Goal: Information Seeking & Learning: Learn about a topic

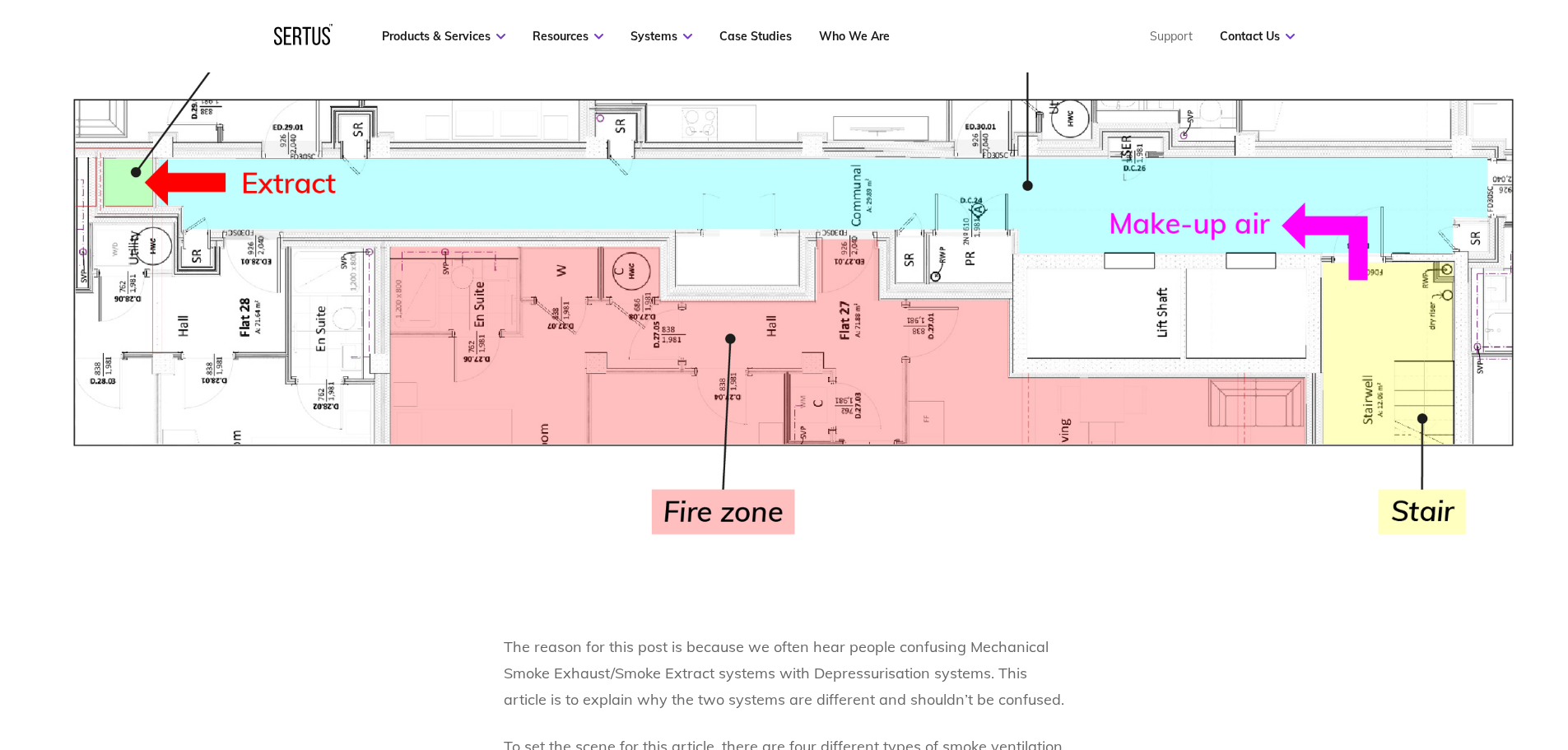
scroll to position [823, 0]
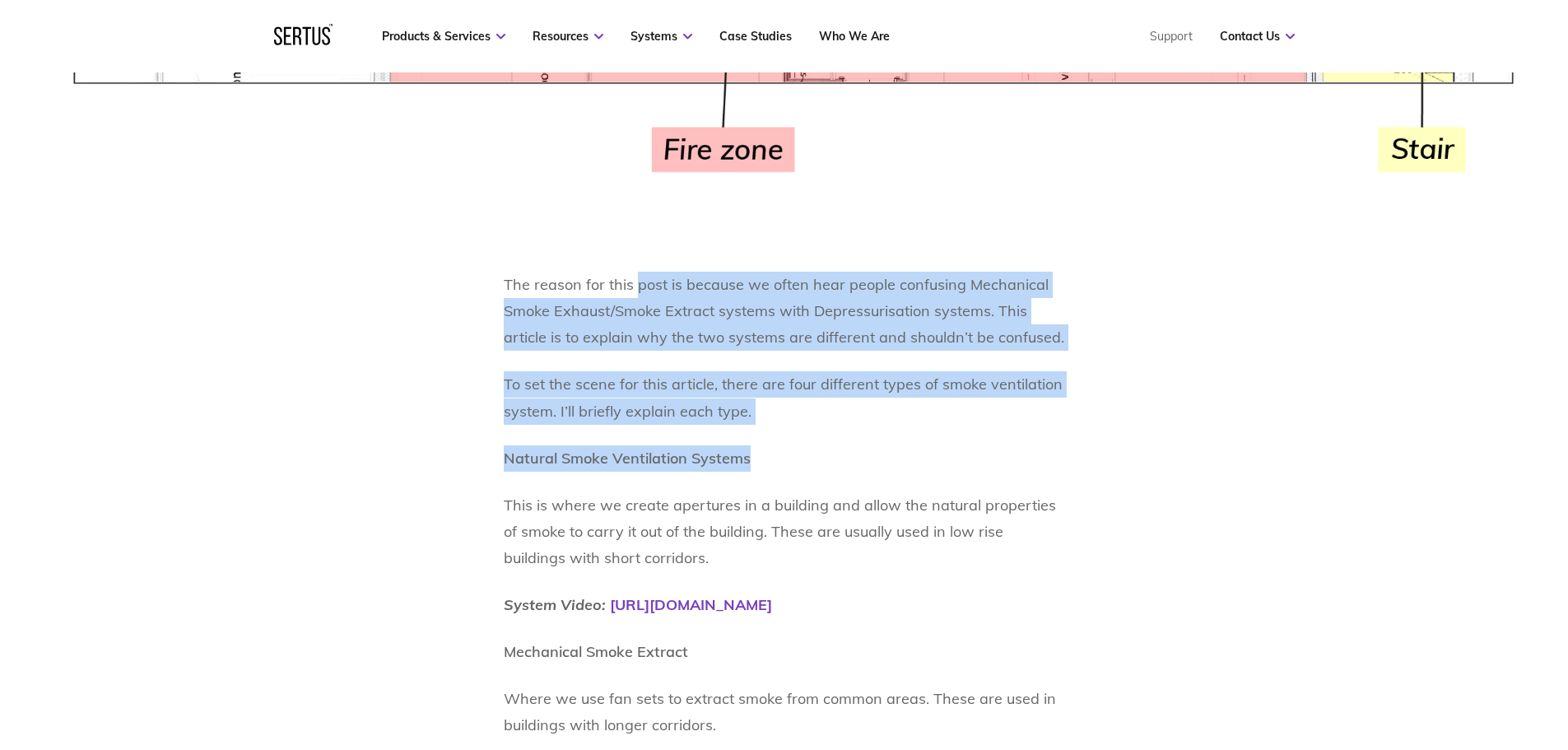
drag, startPoint x: 634, startPoint y: 282, endPoint x: 864, endPoint y: 443, distance: 280.8
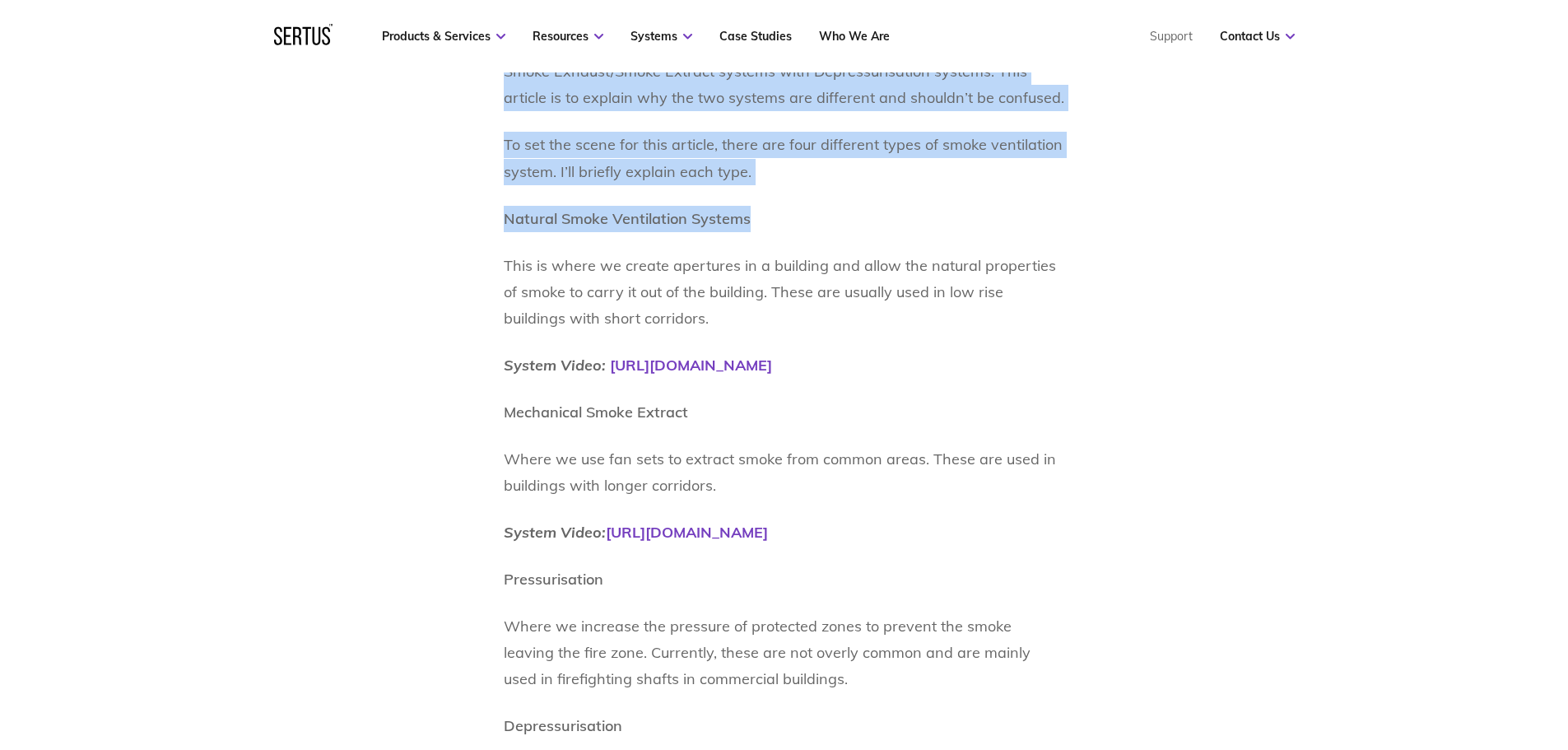
scroll to position [1097, 0]
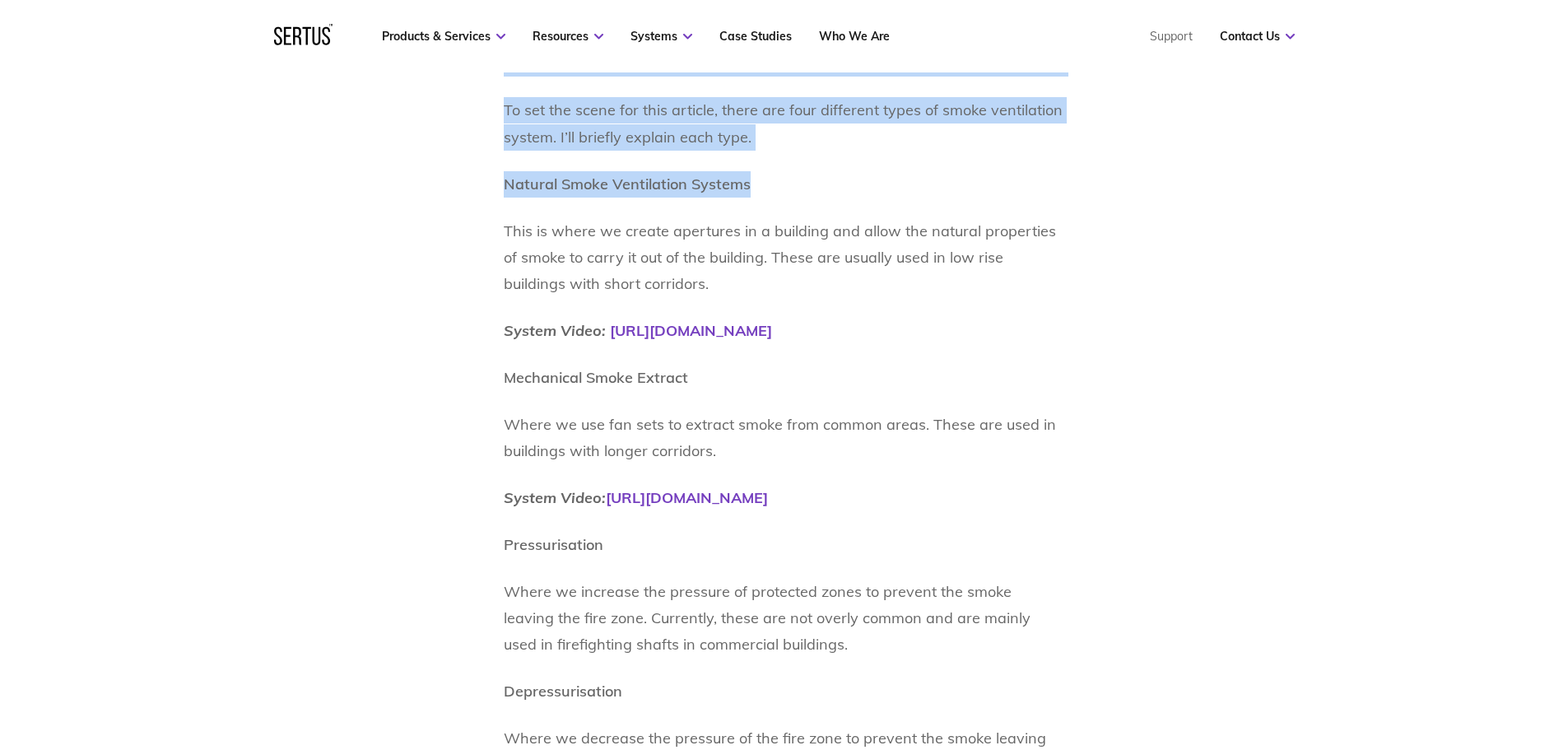
drag, startPoint x: 780, startPoint y: 229, endPoint x: 1036, endPoint y: 322, distance: 272.4
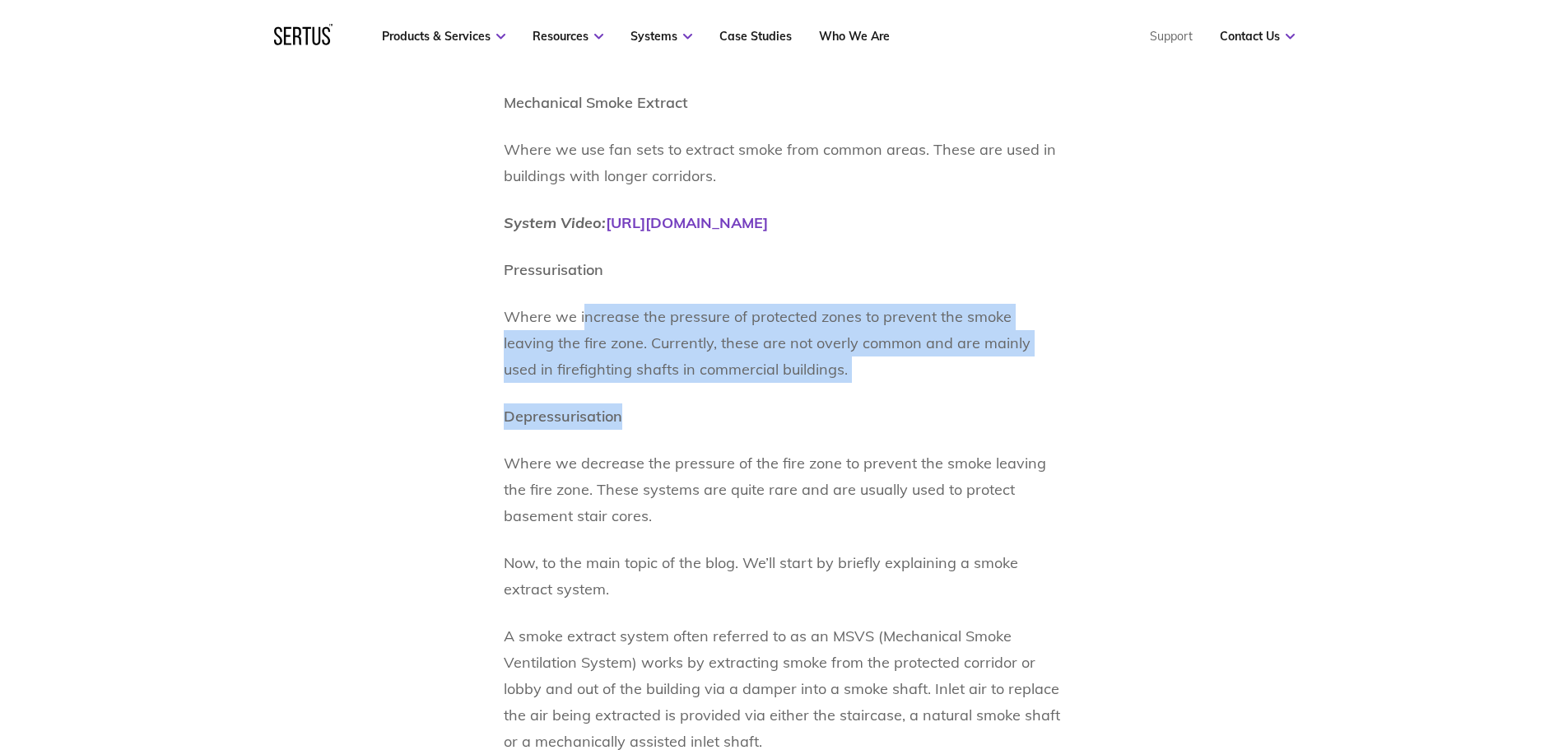
drag, startPoint x: 640, startPoint y: 333, endPoint x: 793, endPoint y: 386, distance: 161.9
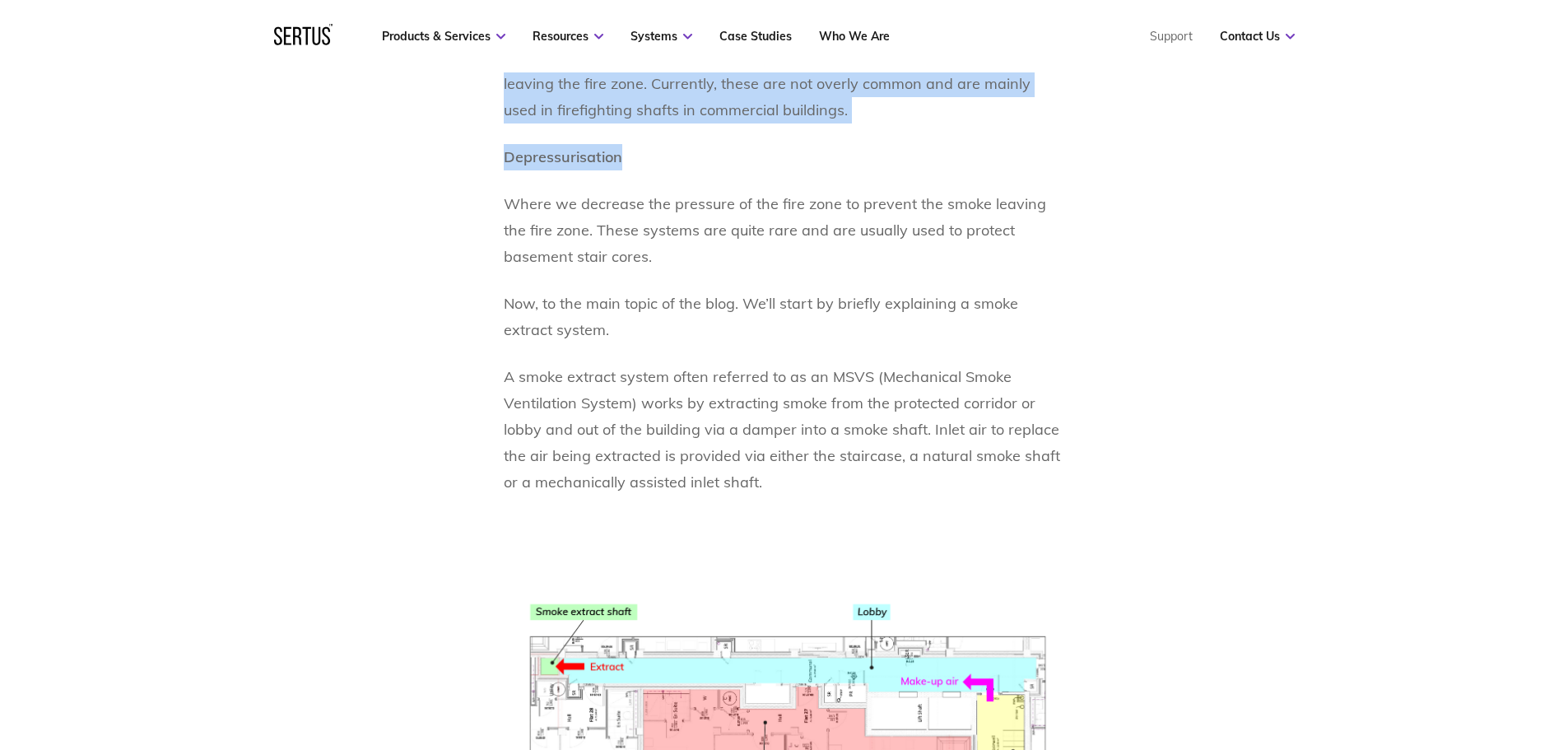
scroll to position [1646, 0]
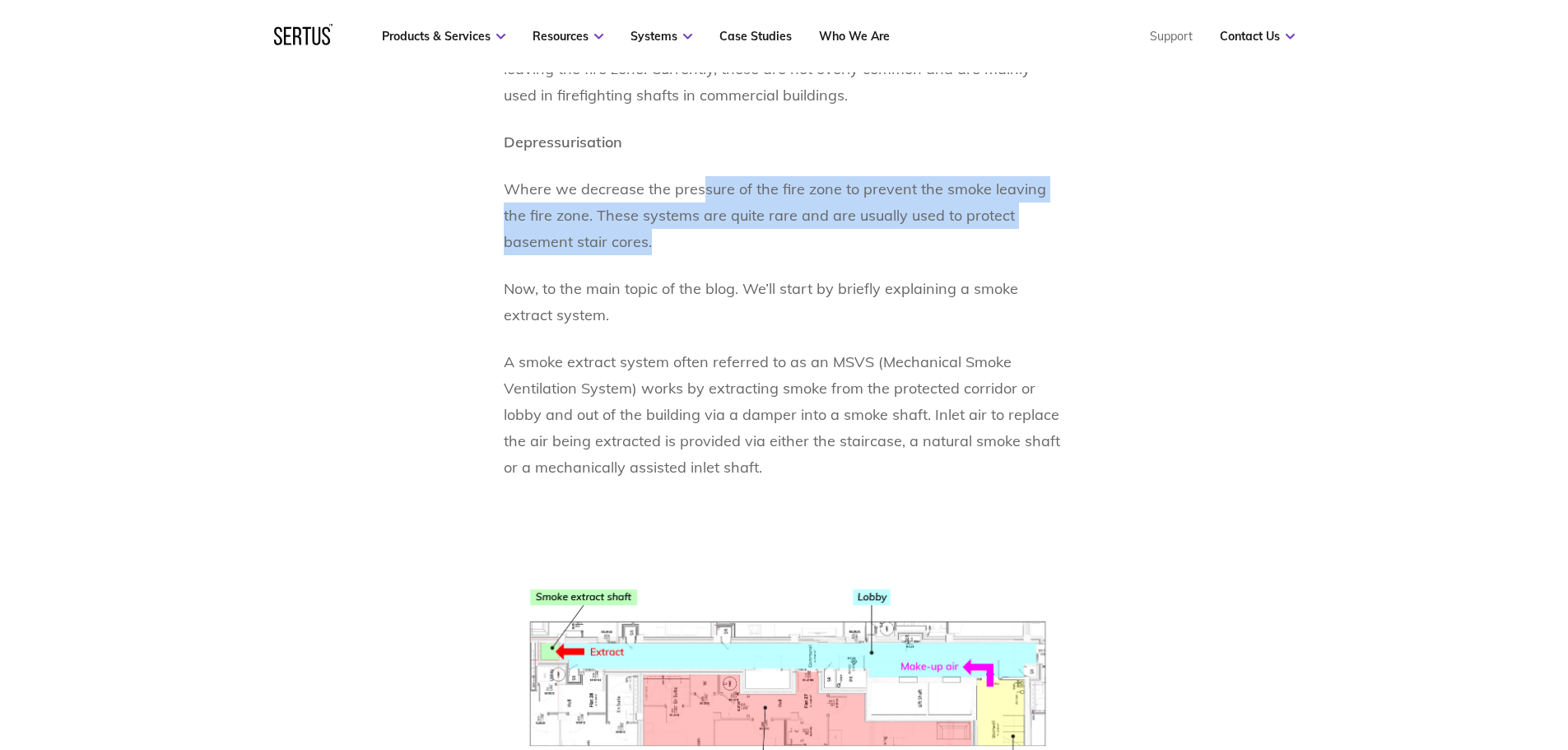
drag, startPoint x: 696, startPoint y: 196, endPoint x: 624, endPoint y: 245, distance: 87.1
click at [624, 245] on p "Where we decrease the pressure of the fire zone to prevent the smoke leaving th…" at bounding box center [784, 215] width 561 height 79
click at [635, 248] on p "Where we decrease the pressure of the fire zone to prevent the smoke leaving th…" at bounding box center [784, 215] width 561 height 79
drag, startPoint x: 635, startPoint y: 248, endPoint x: 590, endPoint y: 196, distance: 68.8
click at [585, 193] on p "Where we decrease the pressure of the fire zone to prevent the smoke leaving th…" at bounding box center [784, 215] width 561 height 79
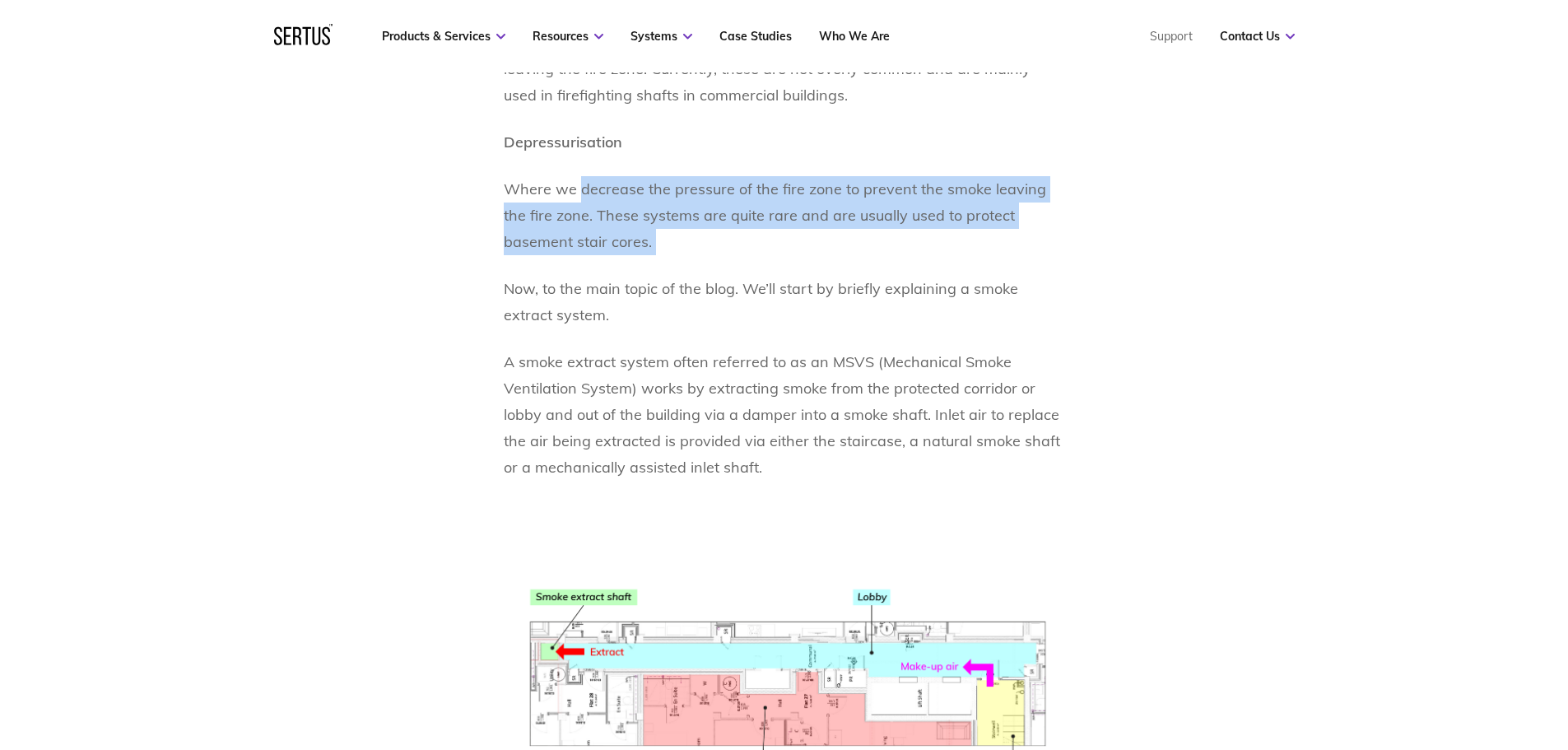
click at [680, 232] on p "Where we decrease the pressure of the fire zone to prevent the smoke leaving th…" at bounding box center [784, 215] width 561 height 79
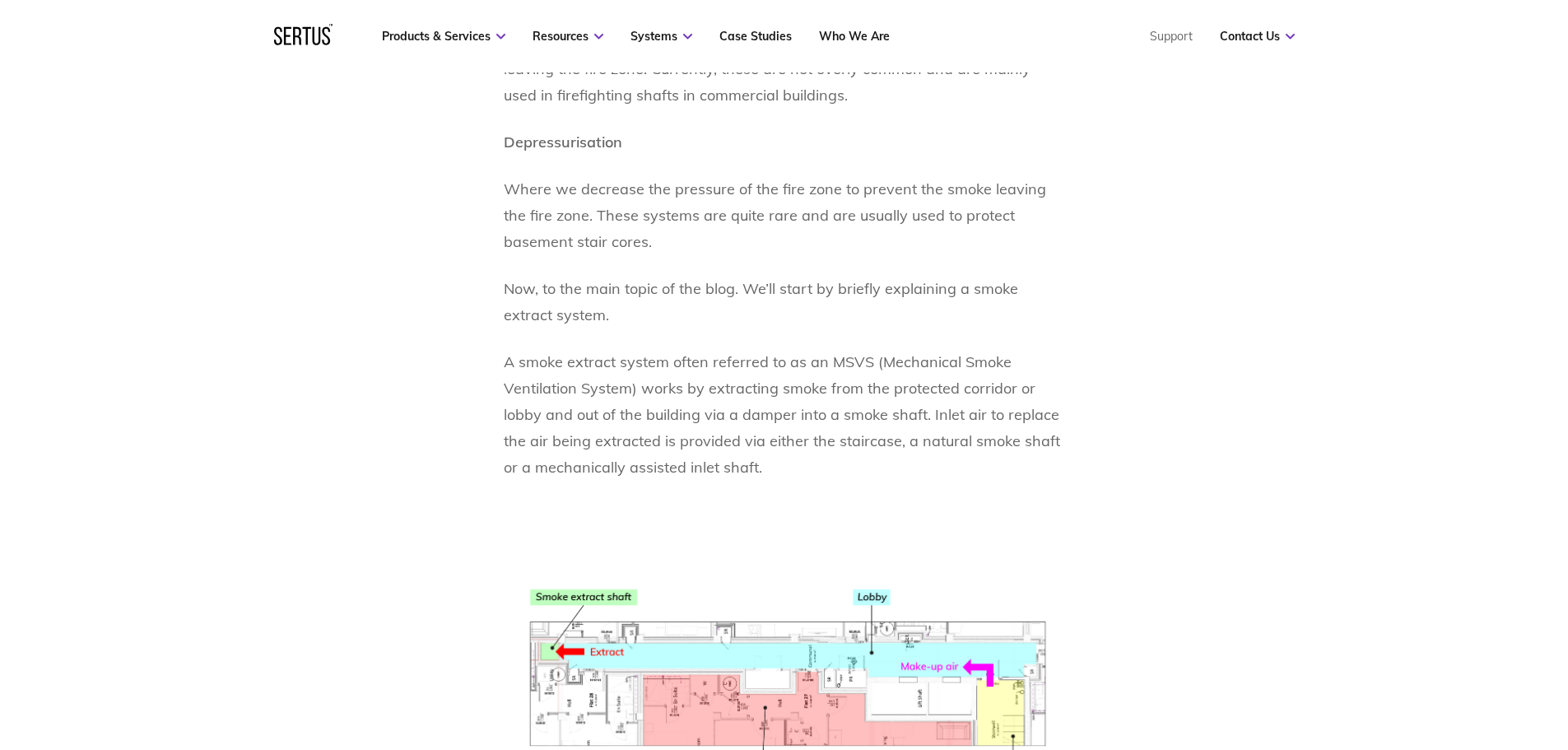
scroll to position [1921, 0]
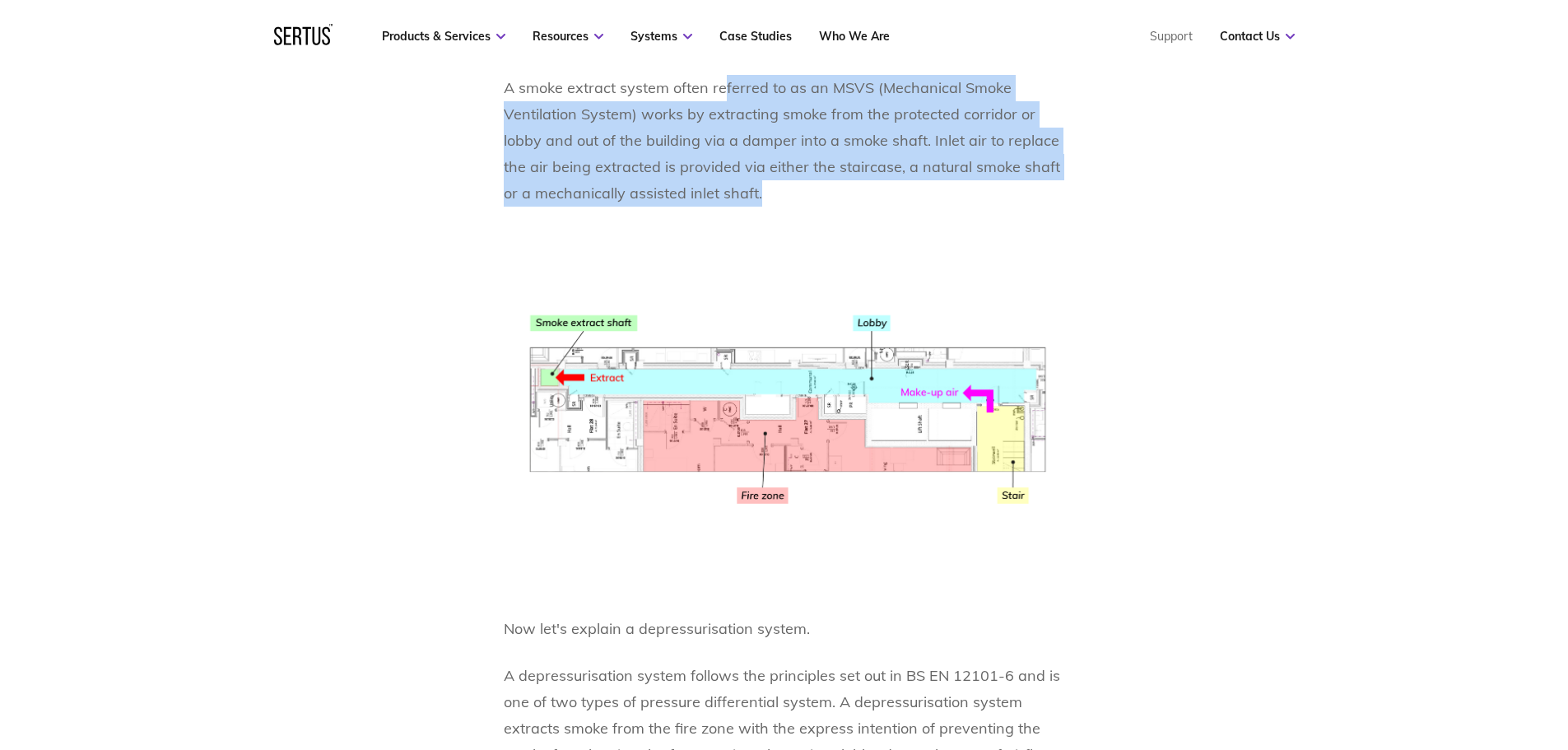
drag, startPoint x: 724, startPoint y: 86, endPoint x: 768, endPoint y: 186, distance: 109.3
click at [768, 186] on p "A smoke extract system often referred to as an MSVS (Mechanical Smoke Ventilati…" at bounding box center [784, 141] width 561 height 132
click at [771, 188] on p "A smoke extract system often referred to as an MSVS (Mechanical Smoke Ventilati…" at bounding box center [784, 141] width 561 height 132
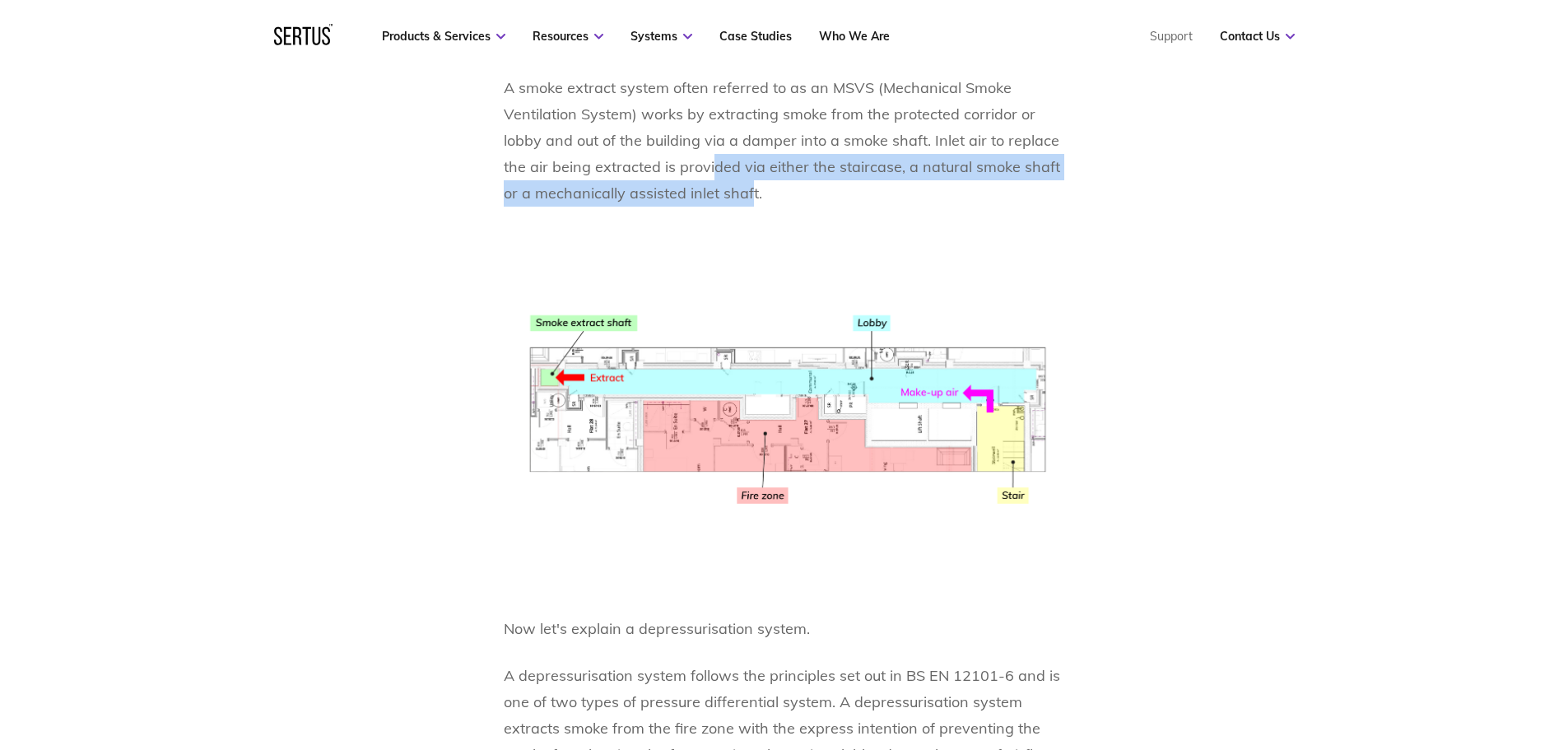
drag, startPoint x: 752, startPoint y: 193, endPoint x: 713, endPoint y: 154, distance: 55.2
click at [709, 162] on p "A smoke extract system often referred to as an MSVS (Mechanical Smoke Ventilati…" at bounding box center [784, 141] width 561 height 132
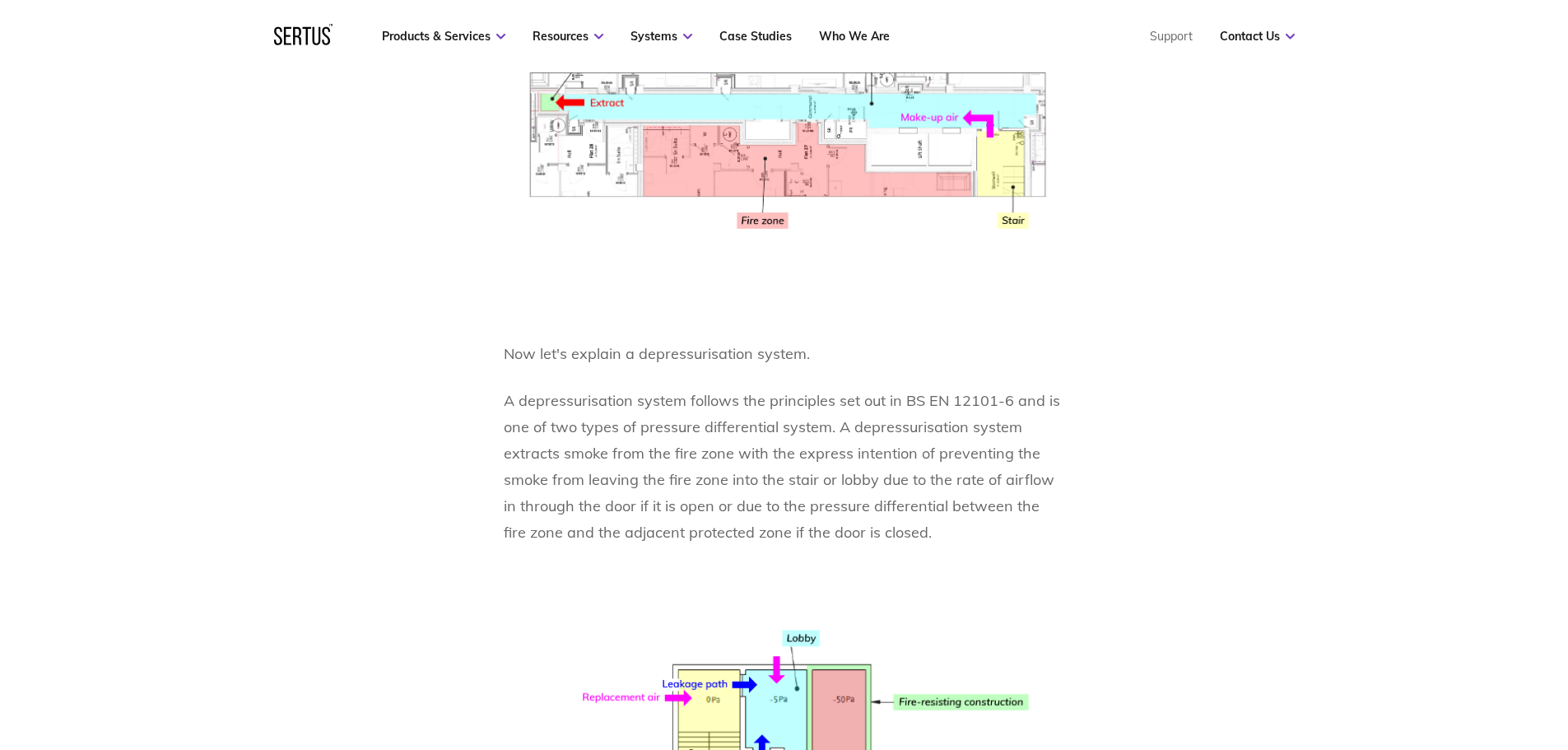
scroll to position [2470, 0]
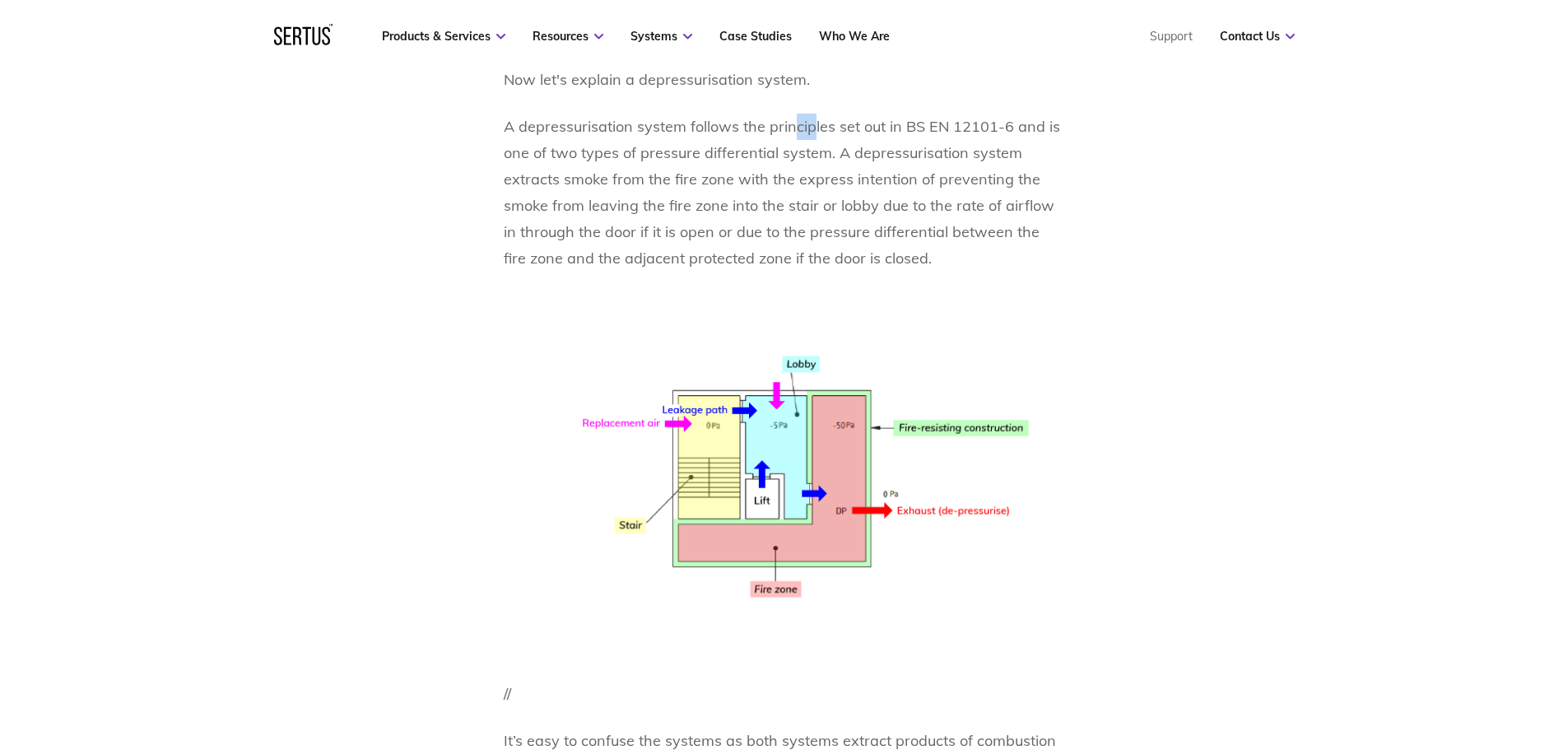
drag, startPoint x: 793, startPoint y: 118, endPoint x: 811, endPoint y: 132, distance: 22.8
click at [811, 132] on p "A depressurisation system follows the principles set out in BS EN 12101-6 and i…" at bounding box center [784, 192] width 561 height 158
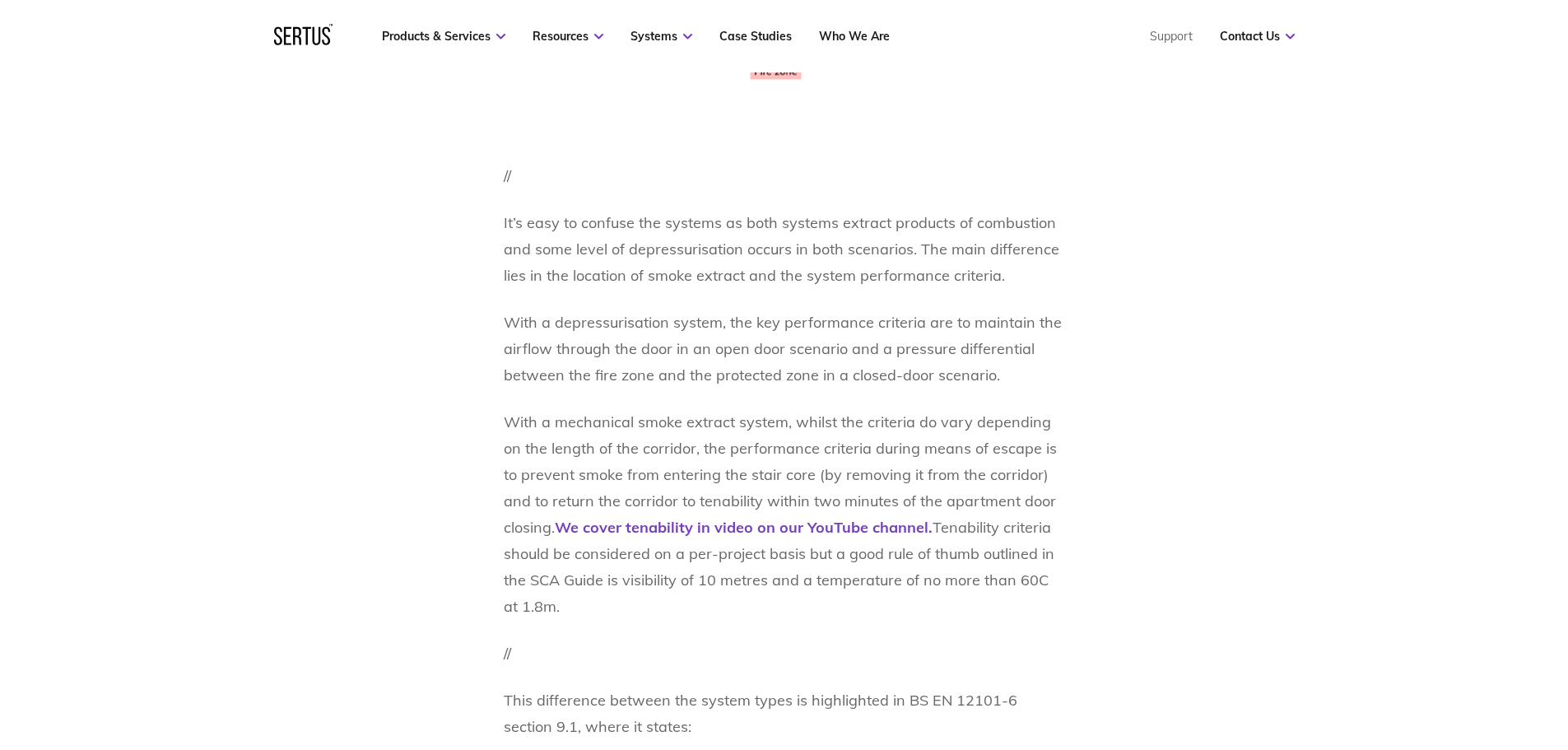
scroll to position [3019, 0]
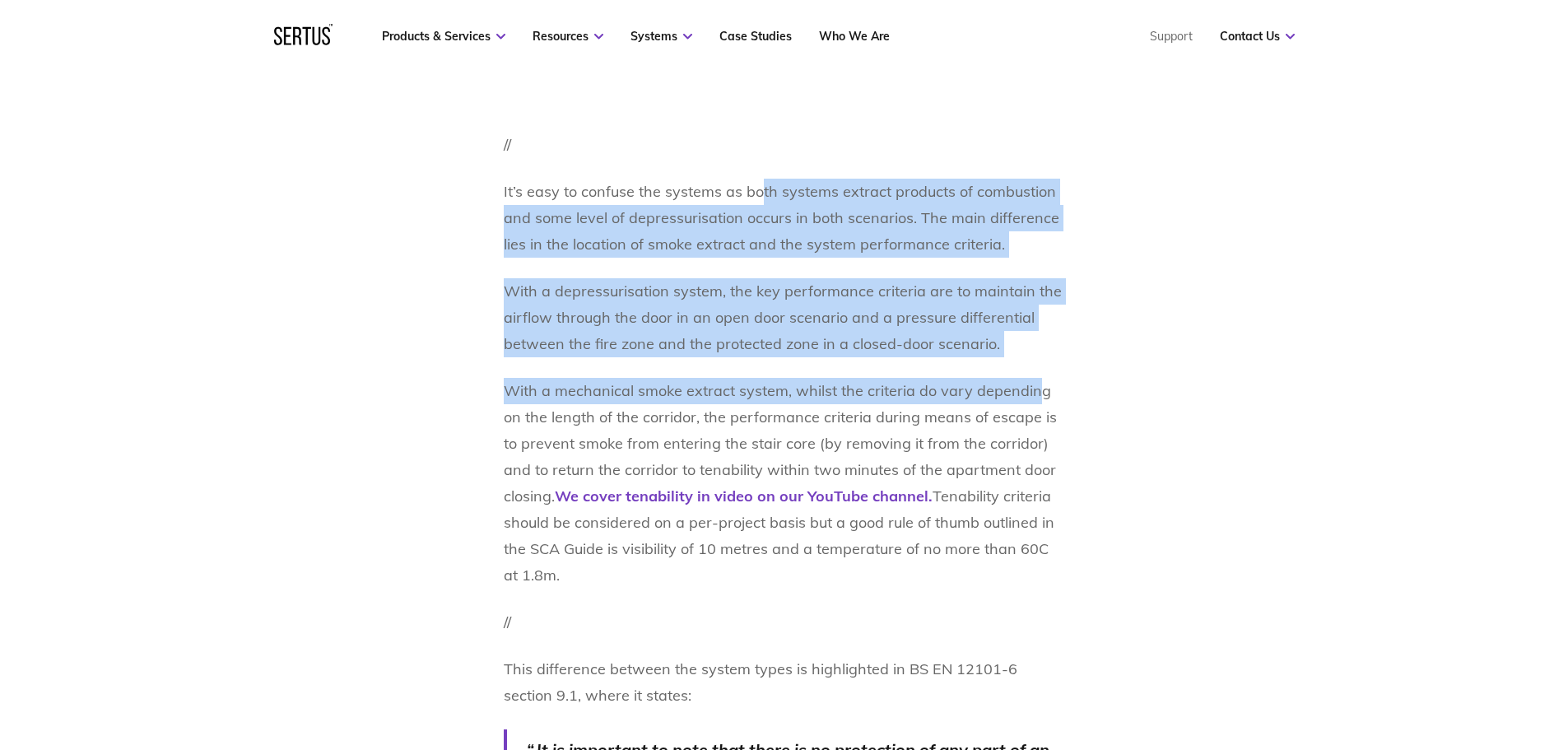
drag, startPoint x: 876, startPoint y: 229, endPoint x: 1041, endPoint y: 385, distance: 227.1
click at [1038, 386] on div "The reason for this post is because we often hear people confusing Mechanical S…" at bounding box center [784, 4] width 561 height 3856
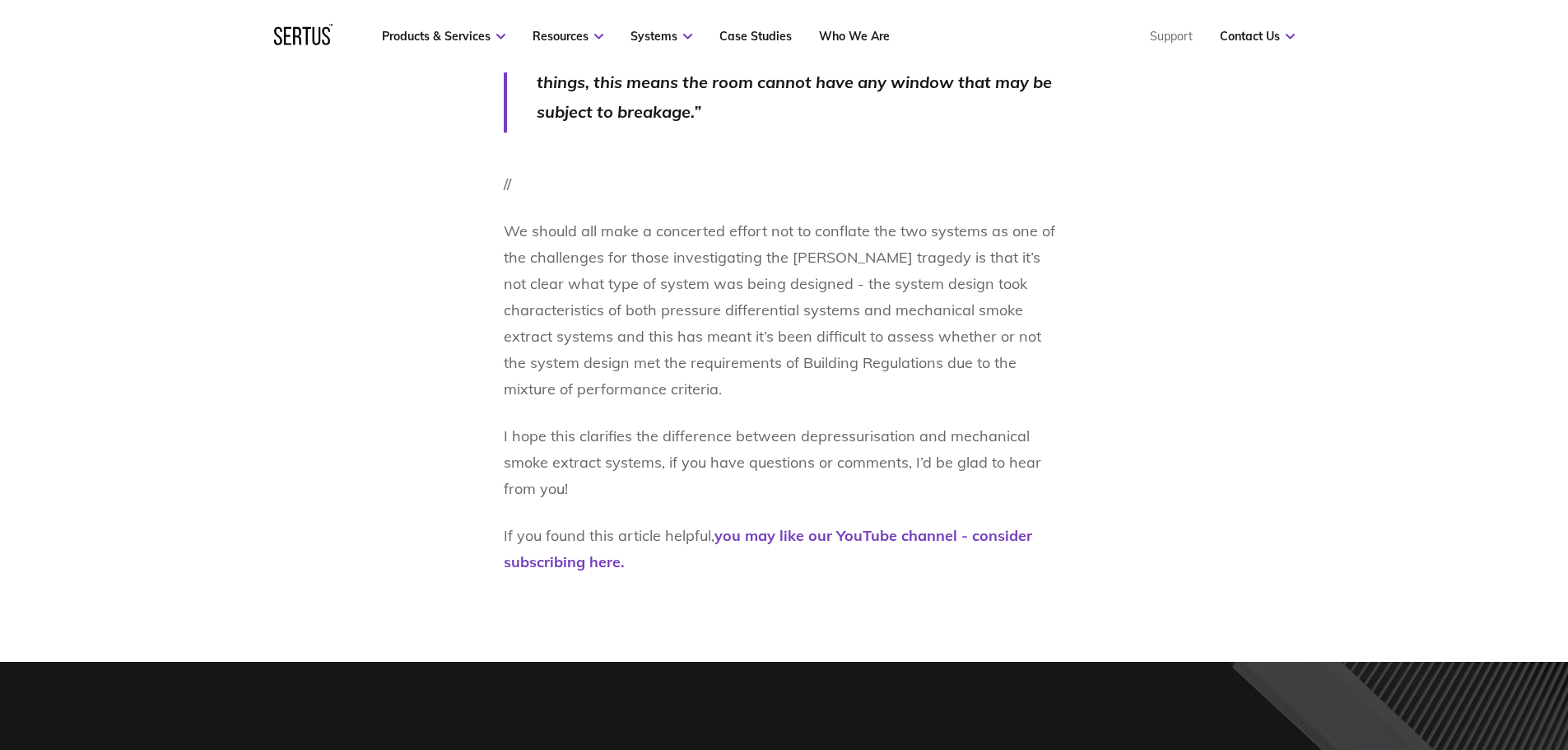
scroll to position [4391, 0]
